Goal: Information Seeking & Learning: Find specific page/section

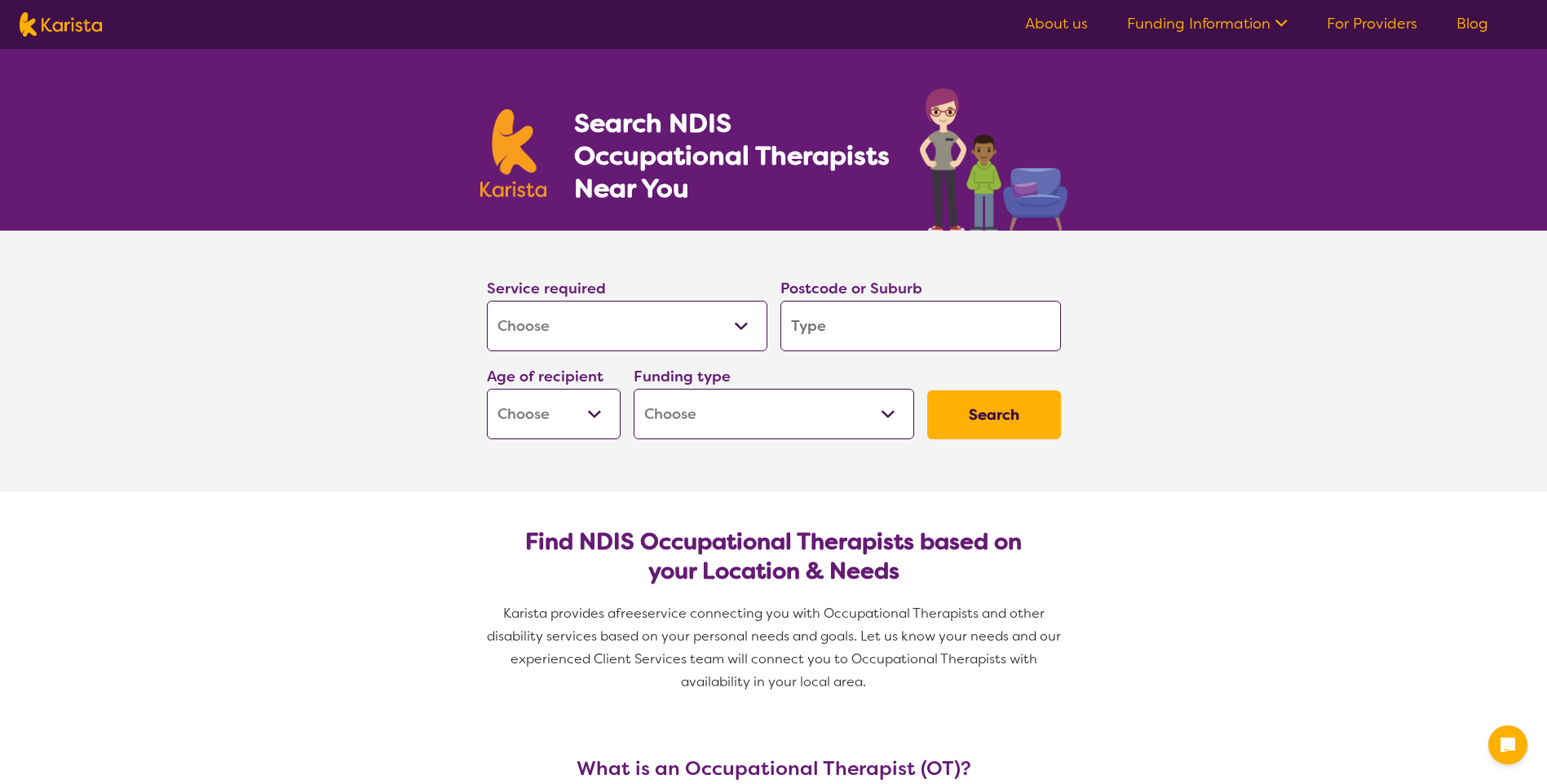
select select "[MEDICAL_DATA]"
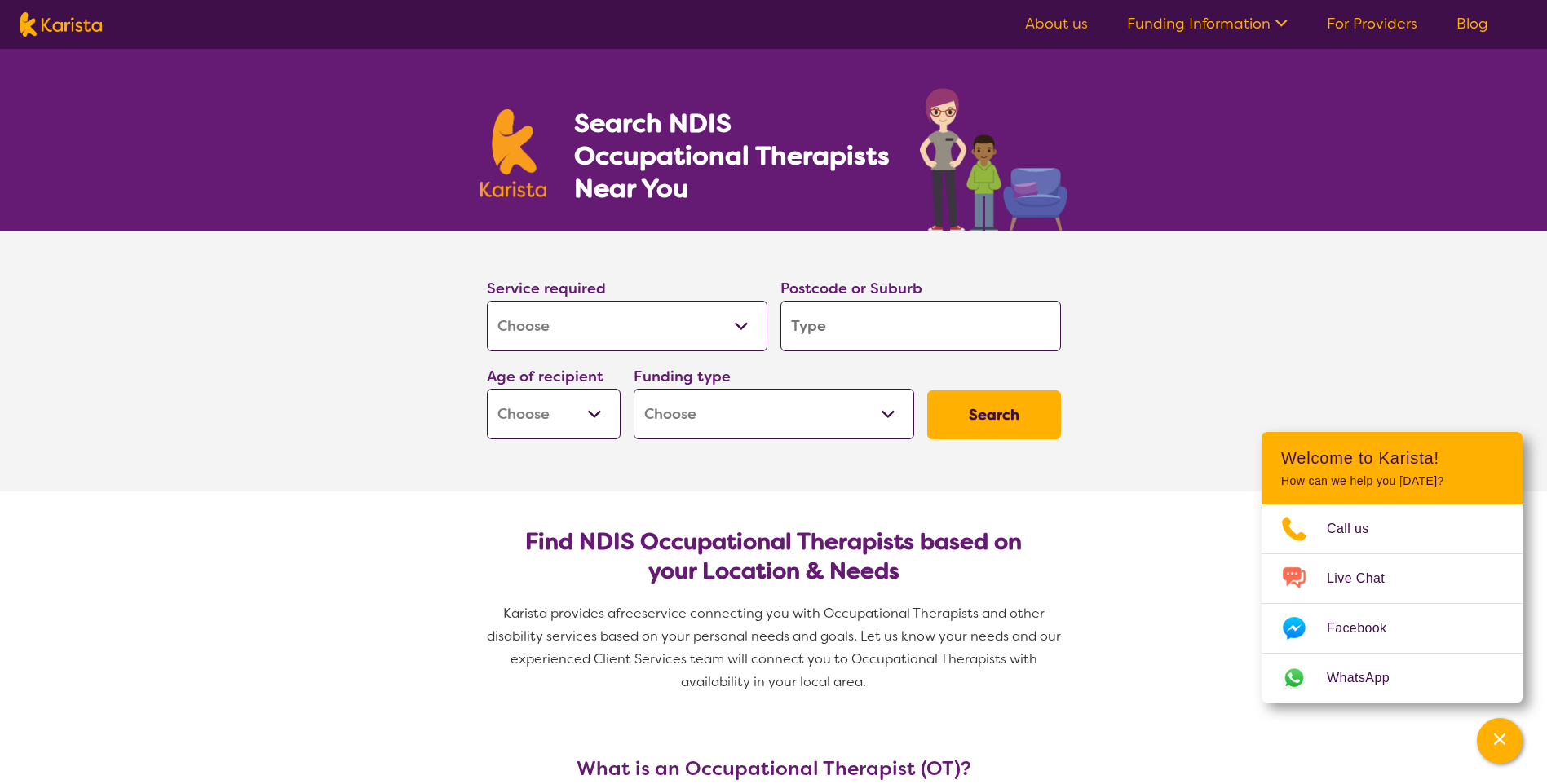
click at [834, 321] on input "search" at bounding box center [921, 327] width 281 height 51
type input "3"
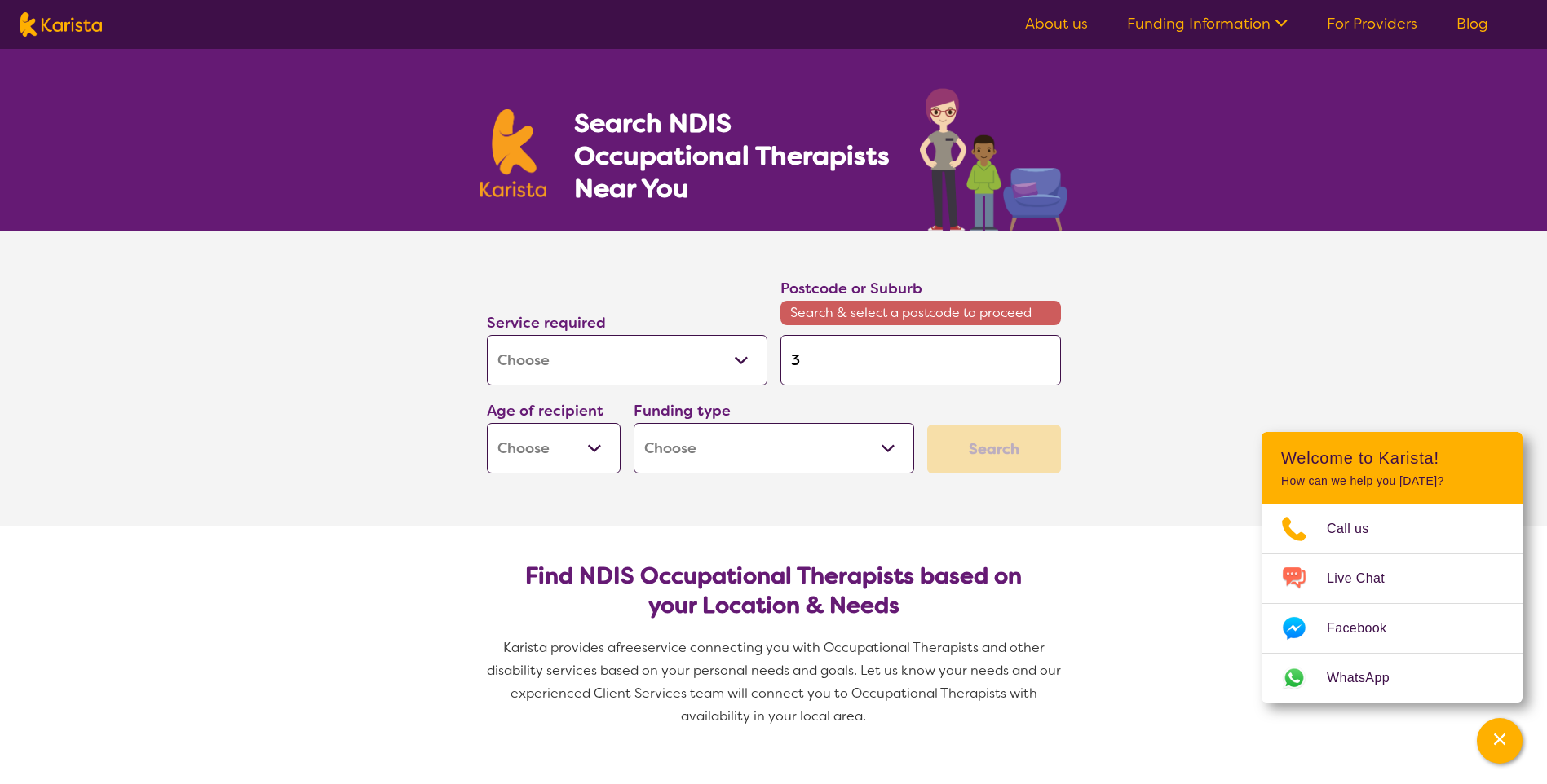
type input "33"
type input "338"
type input "3380"
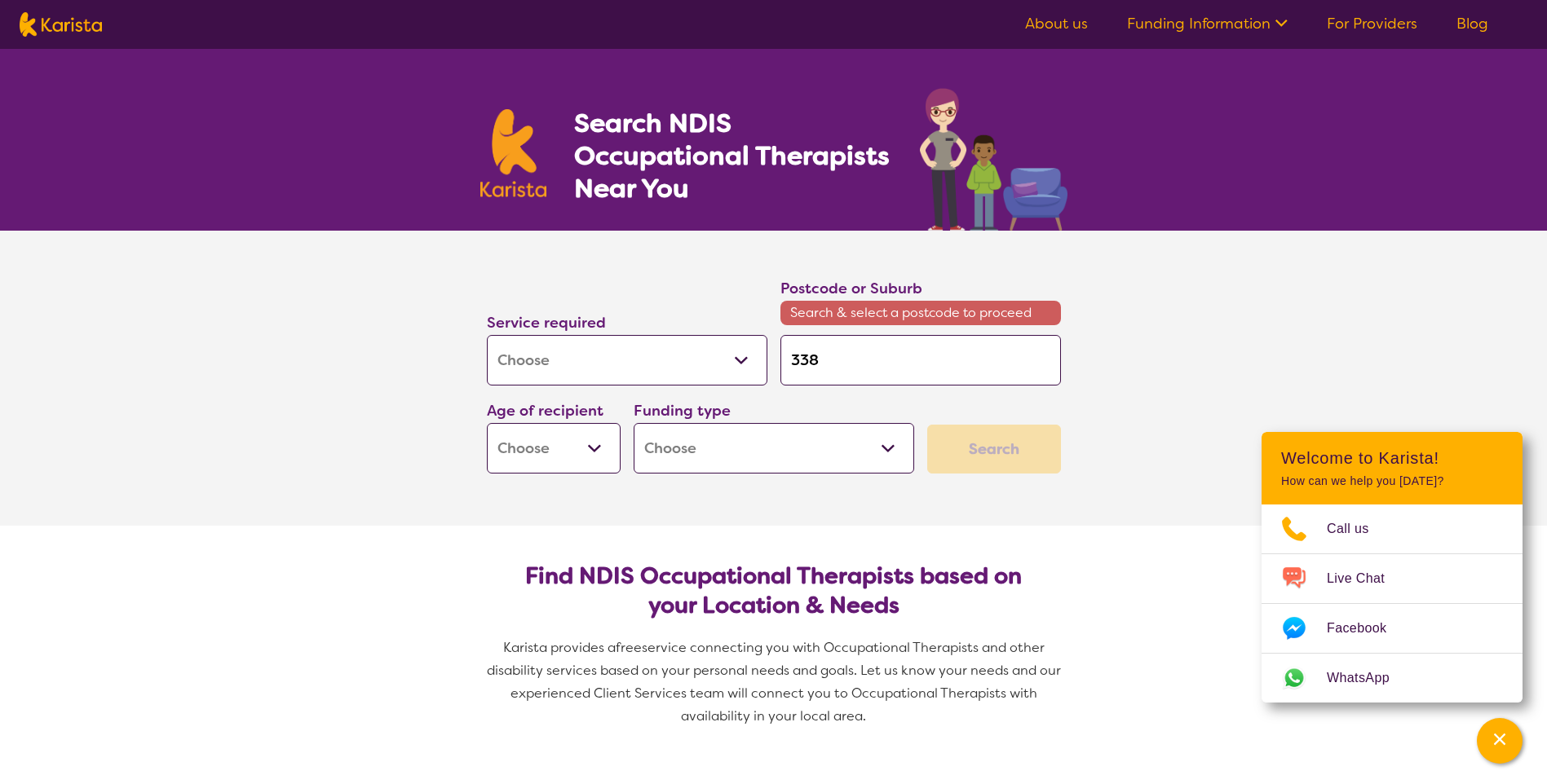
type input "3380"
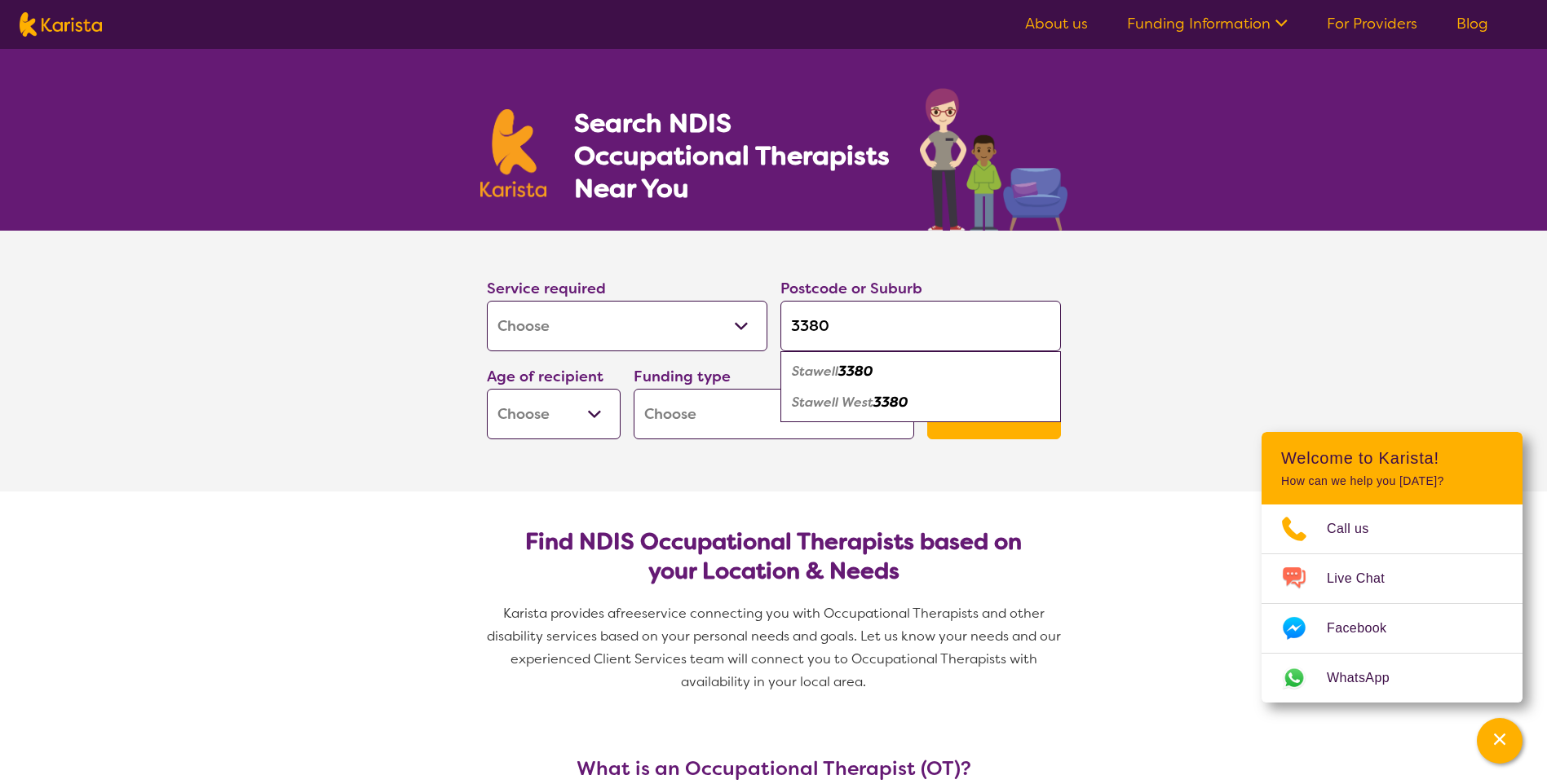
type input "338"
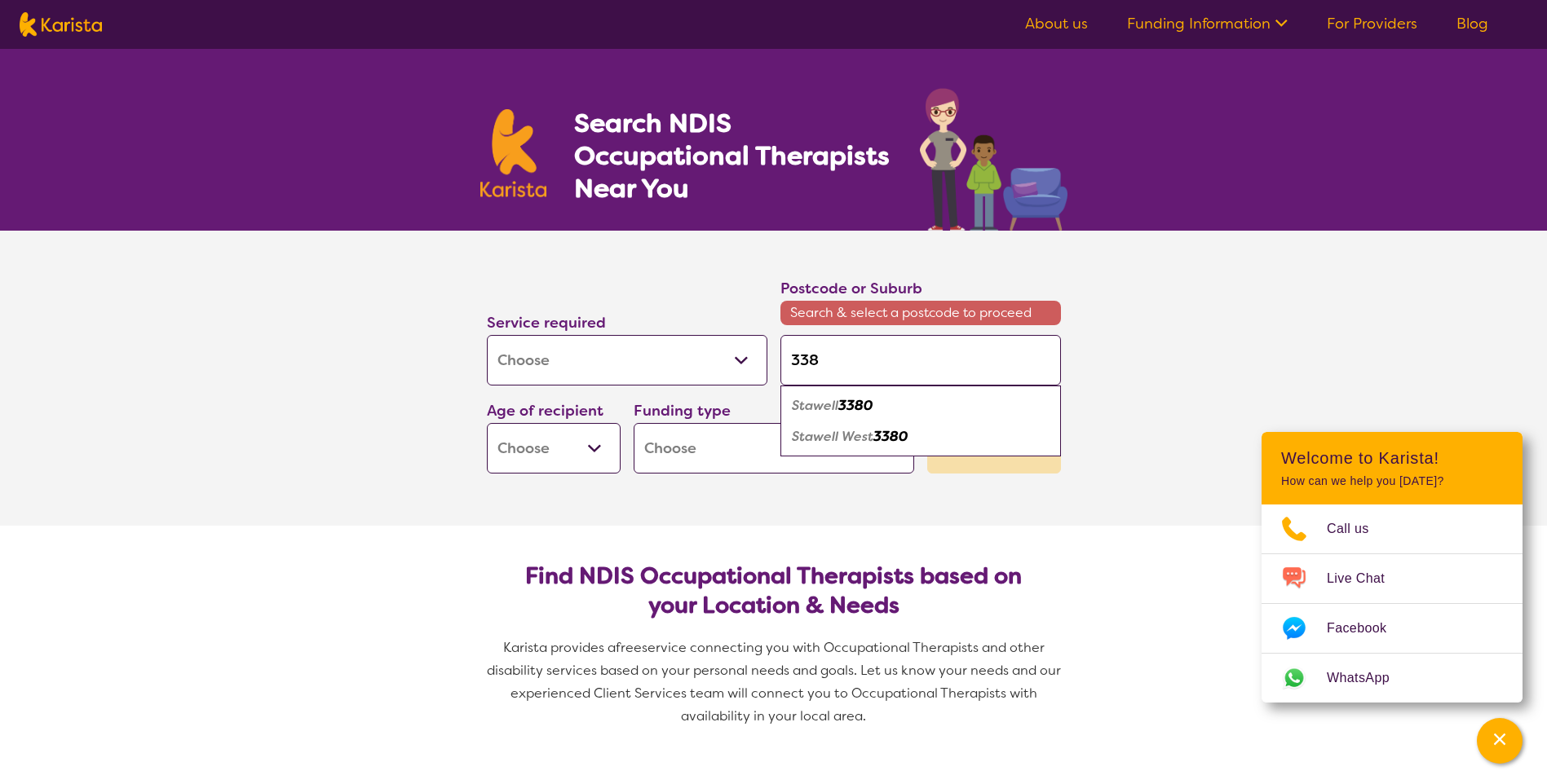
type input "33"
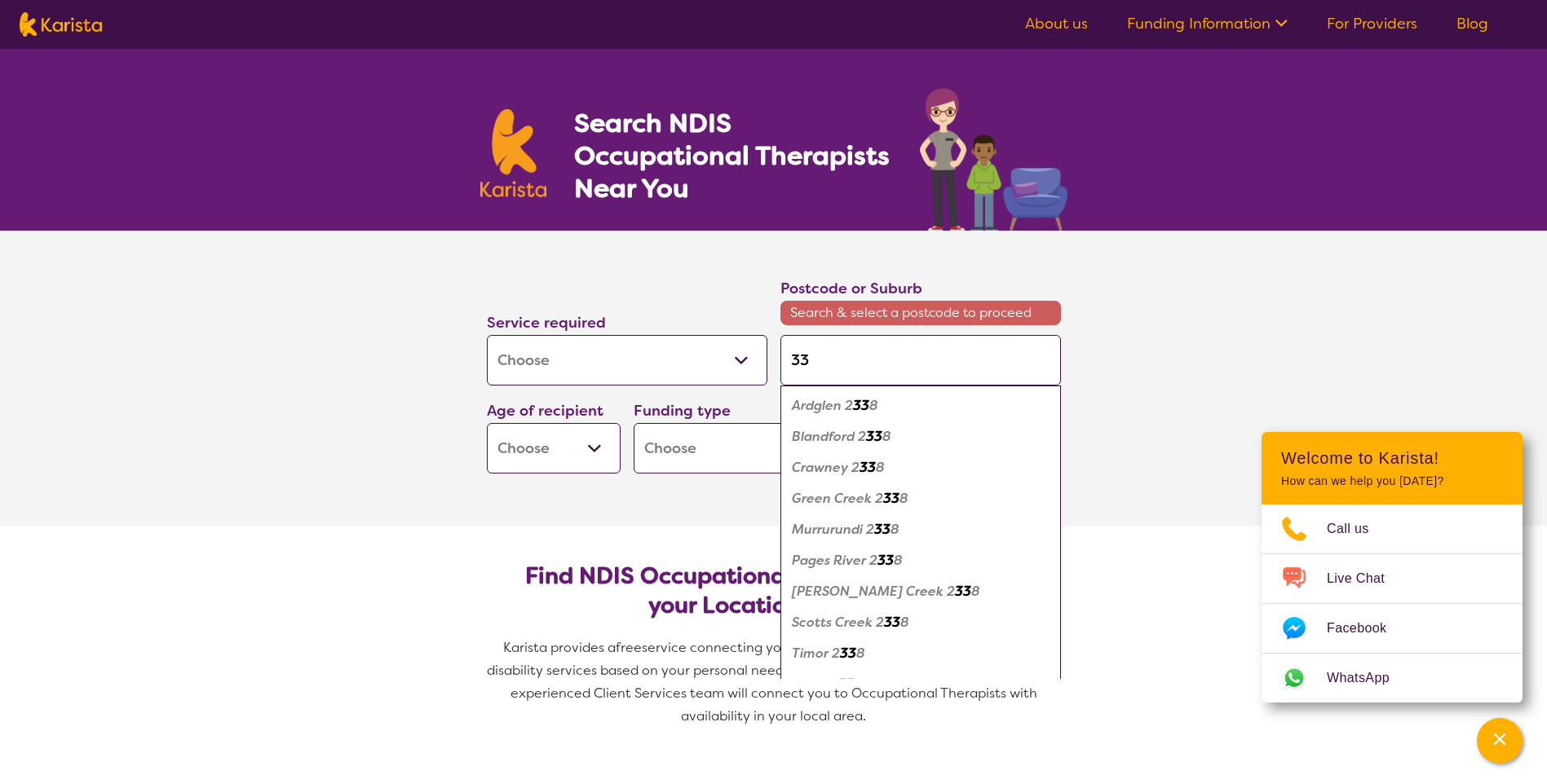
type input "337"
type input "3377"
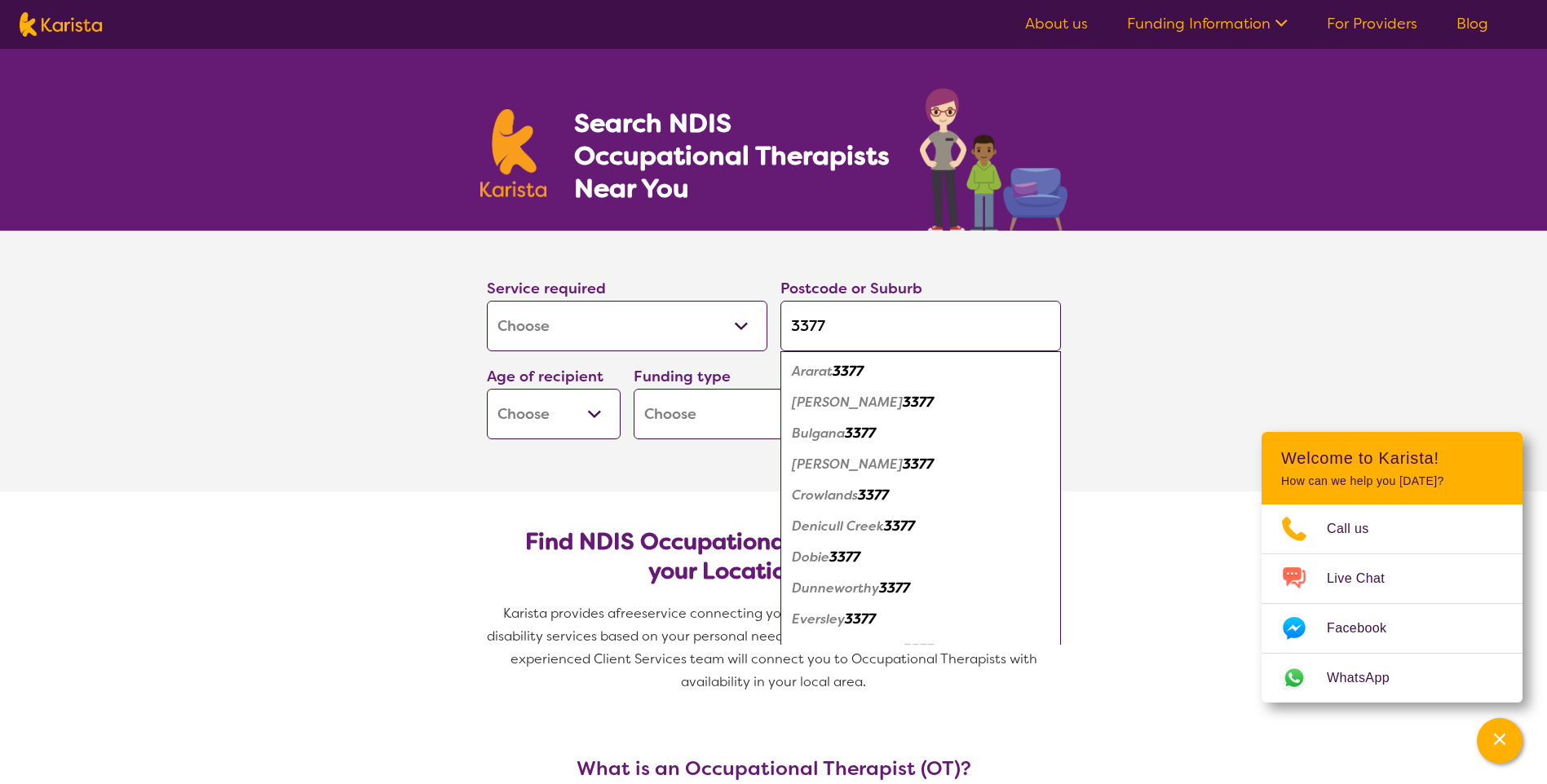
type input "3377"
click at [833, 373] on em "Ararat" at bounding box center [812, 371] width 41 height 17
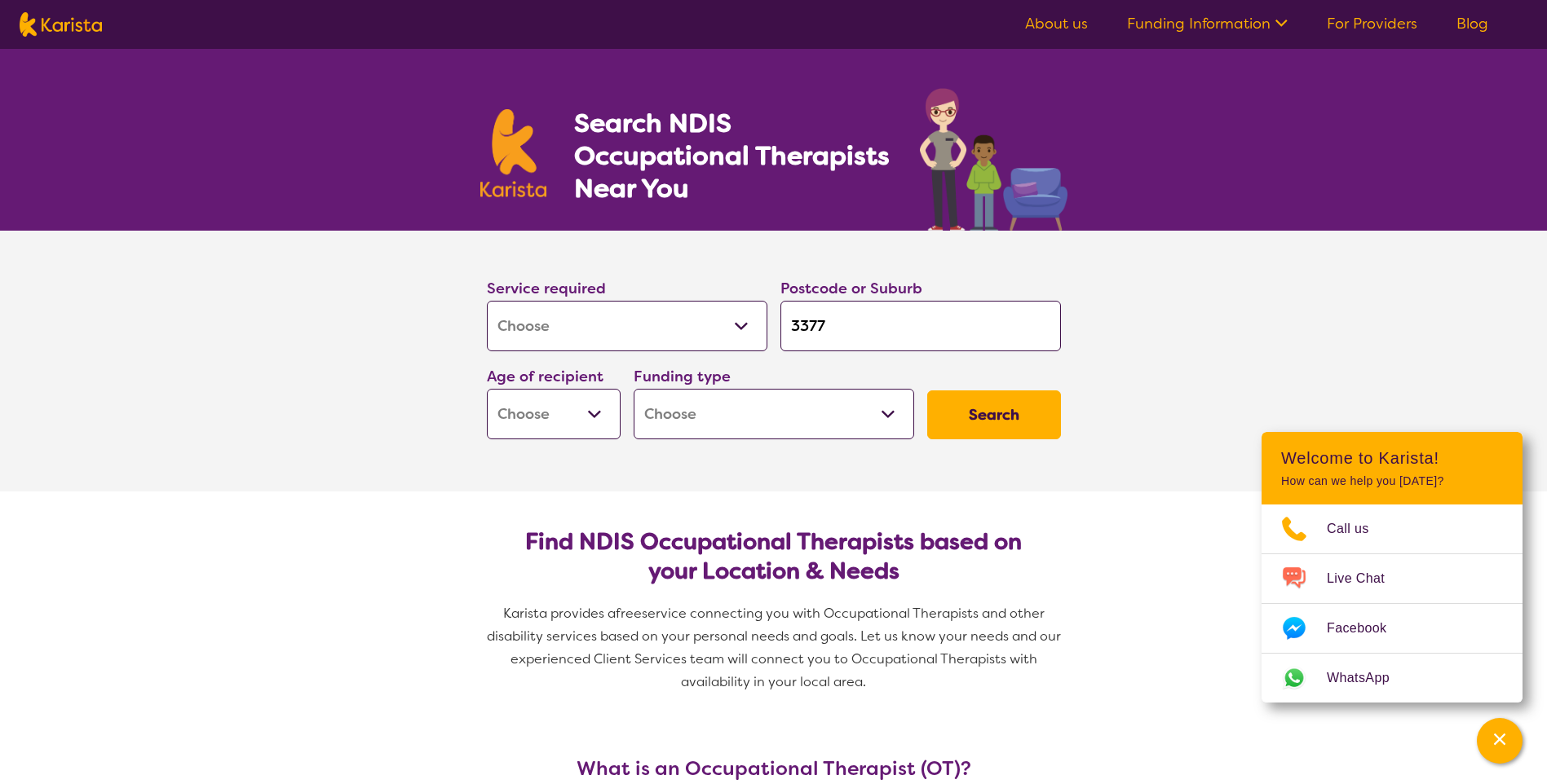
click at [595, 415] on select "Early Childhood - 0 to 9 Child - 10 to 11 Adolescent - 12 to 17 Adult - 18 to 6…" at bounding box center [553, 414] width 134 height 51
select select "AG"
click at [487, 389] on select "Early Childhood - 0 to 9 Child - 10 to 11 Adolescent - 12 to 17 Adult - 18 to 6…" at bounding box center [553, 414] width 134 height 51
select select "AG"
click at [871, 409] on select "Home Care Package (HCP) National Disability Insurance Scheme (NDIS) I don't know" at bounding box center [774, 414] width 281 height 51
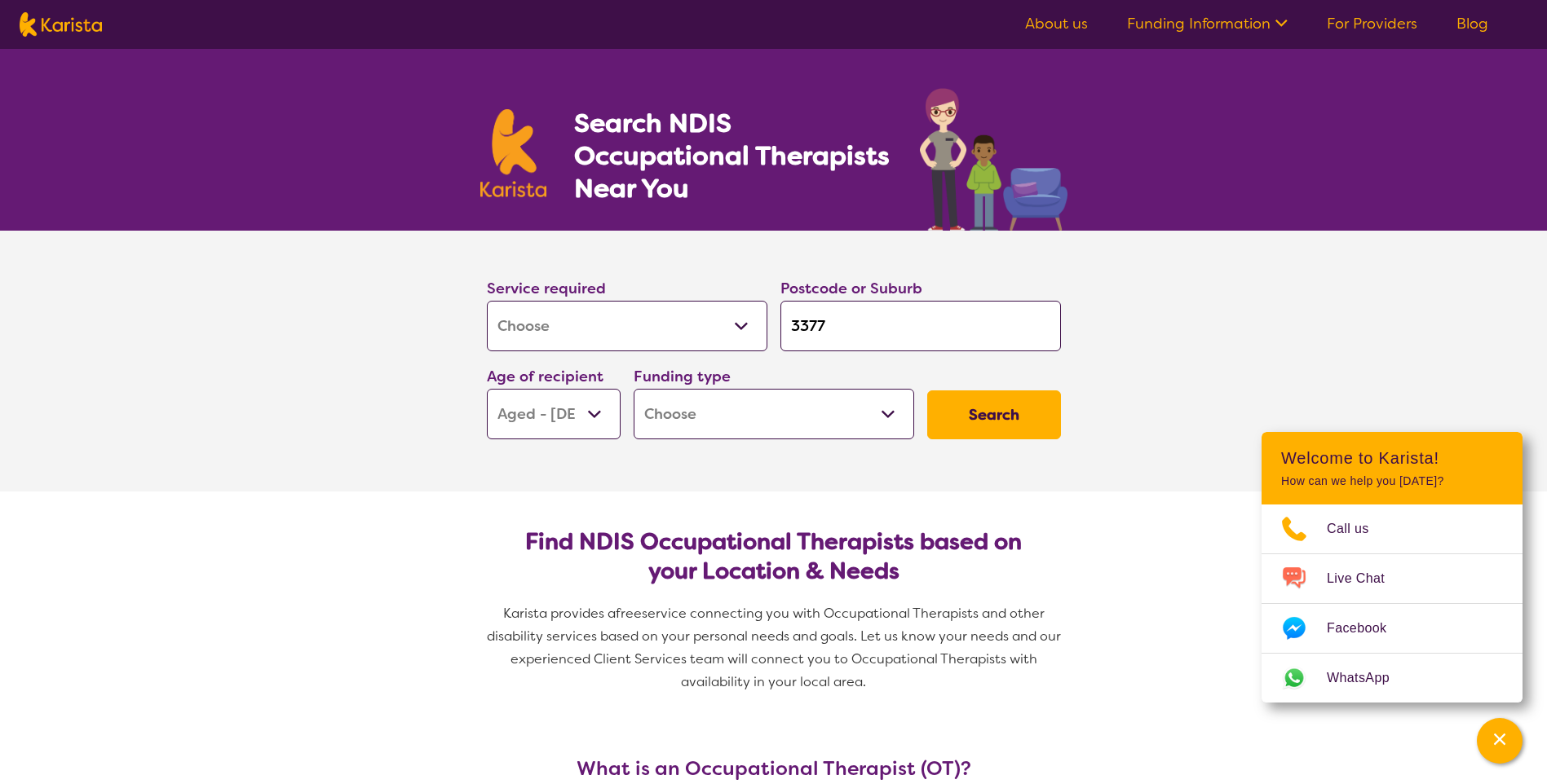
select select "NDIS"
click at [634, 389] on select "Home Care Package (HCP) National Disability Insurance Scheme (NDIS) I don't know" at bounding box center [774, 414] width 281 height 51
select select "NDIS"
click at [1001, 418] on button "Search" at bounding box center [994, 414] width 134 height 49
